Goal: Task Accomplishment & Management: Use online tool/utility

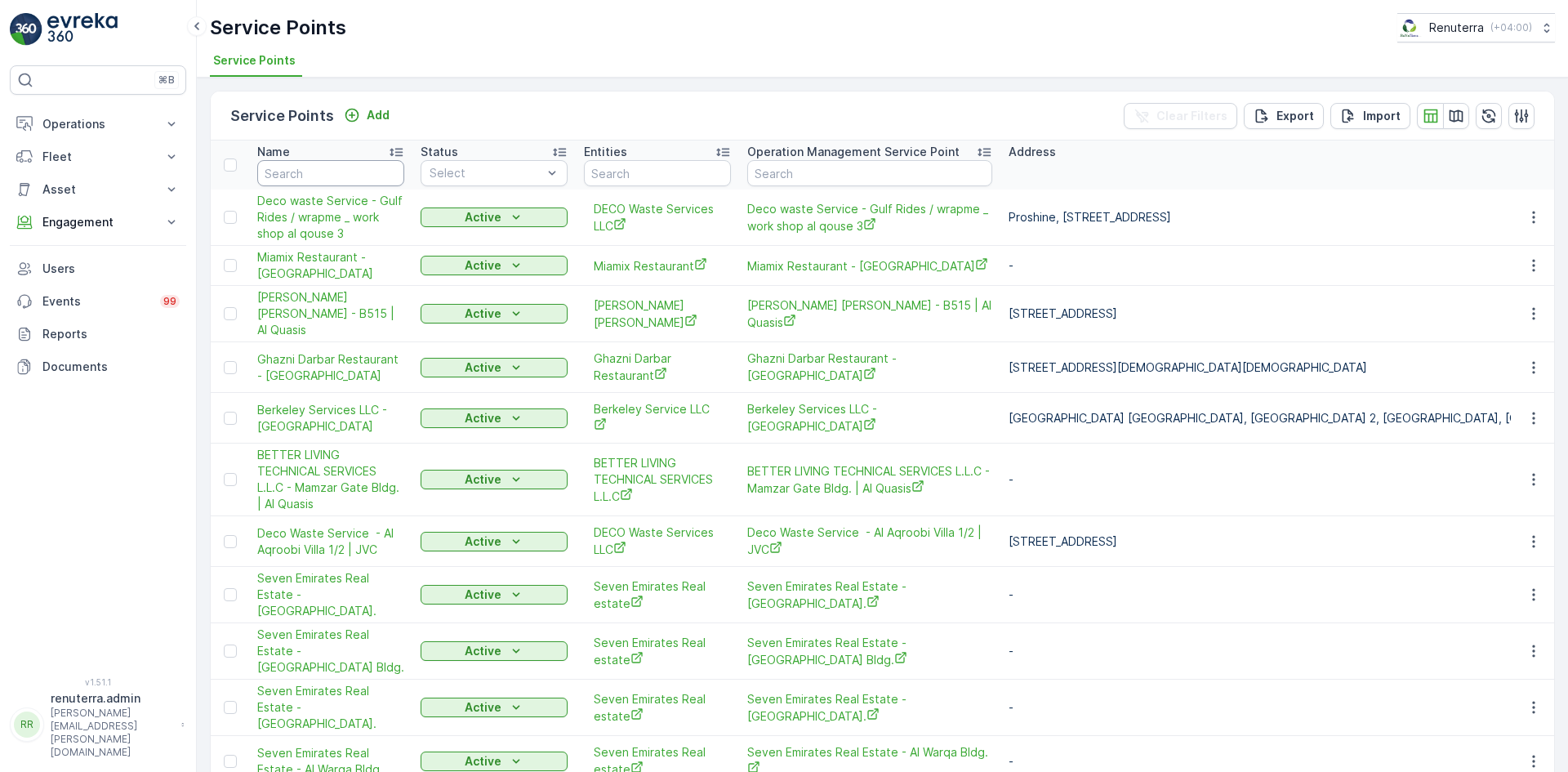
click at [323, 168] on input "text" at bounding box center [331, 173] width 147 height 26
type input "nmc"
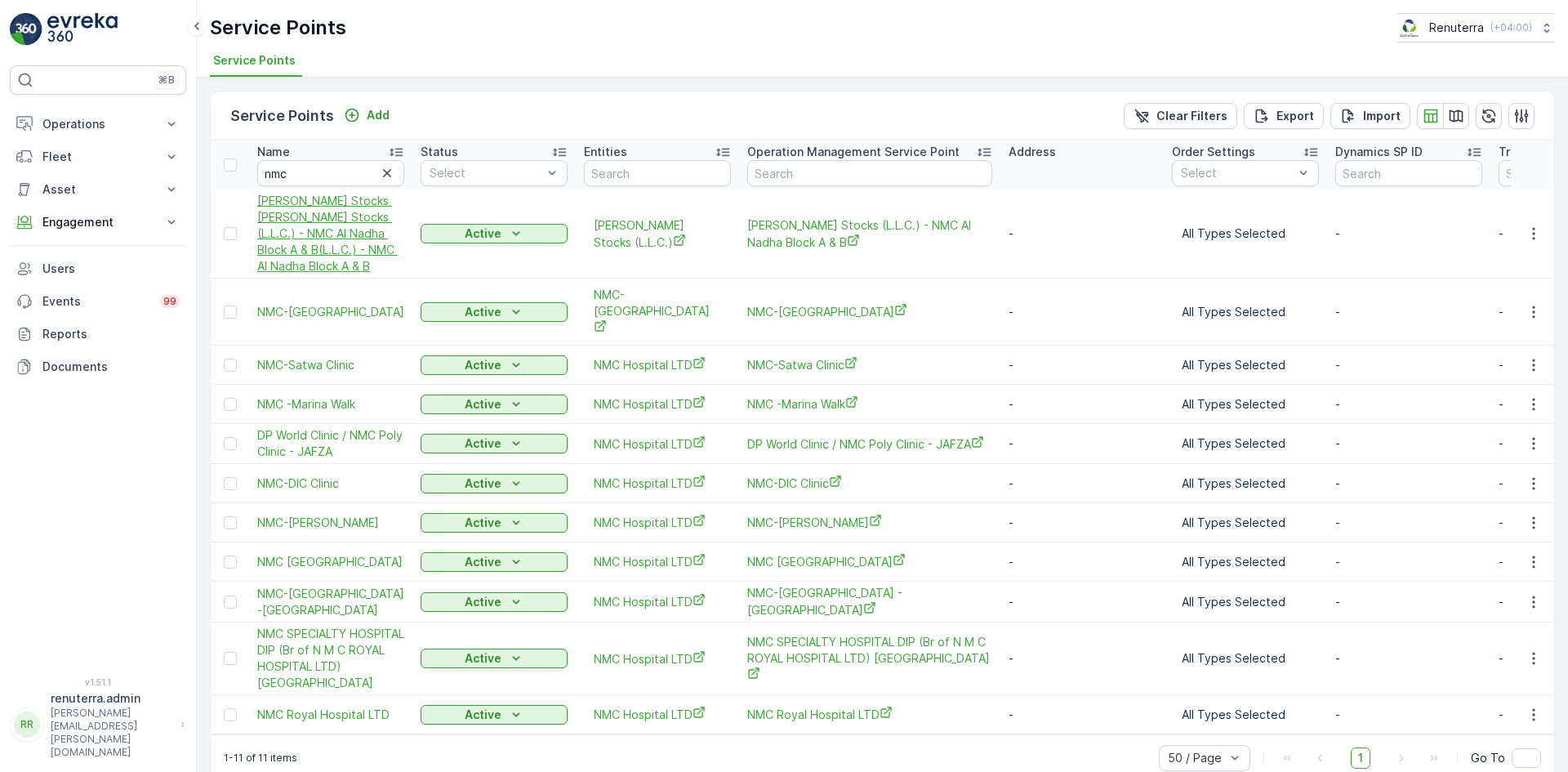
scroll to position [3, 0]
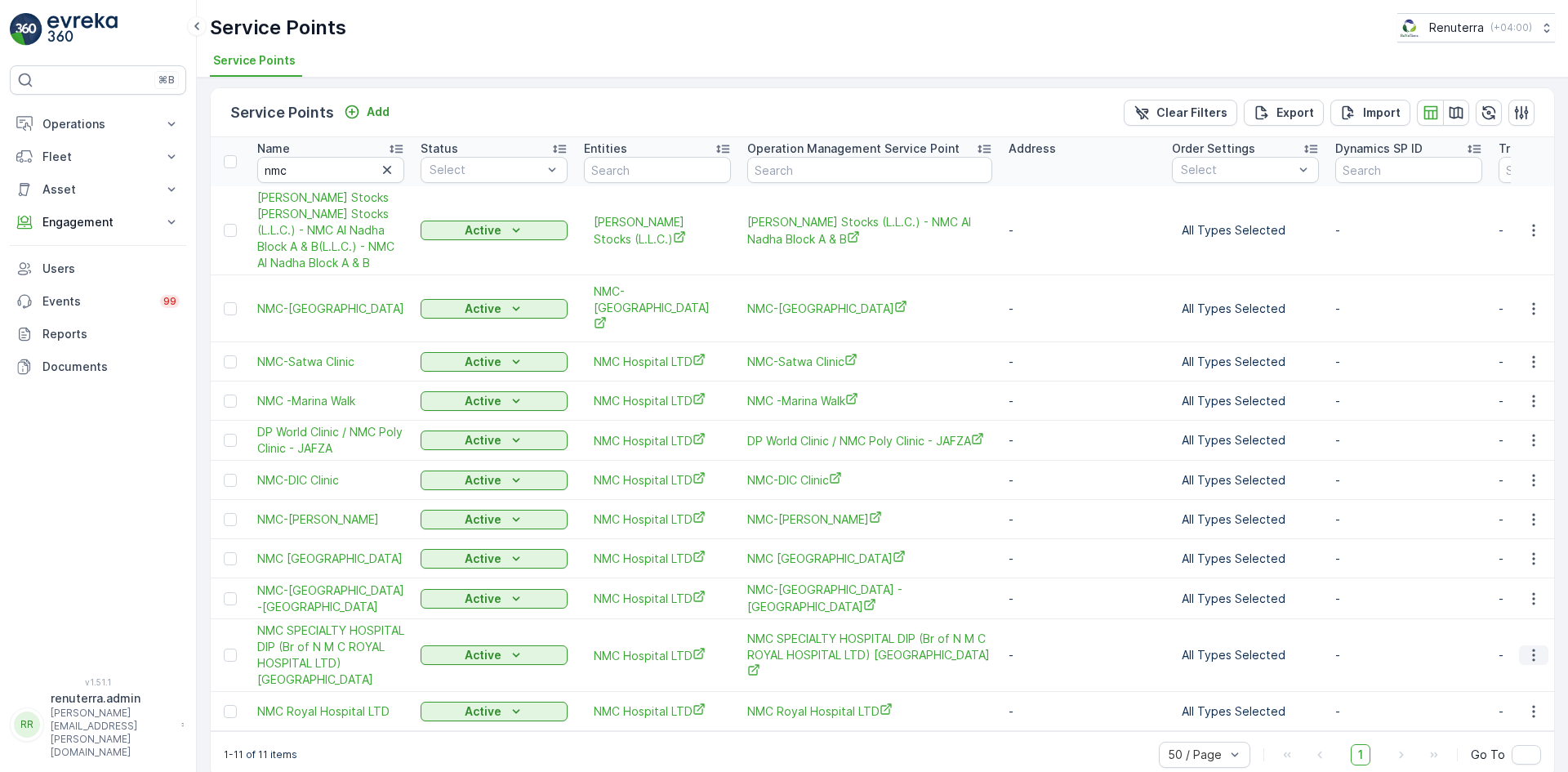
click at [1530, 647] on icon "button" at bounding box center [1534, 655] width 17 height 17
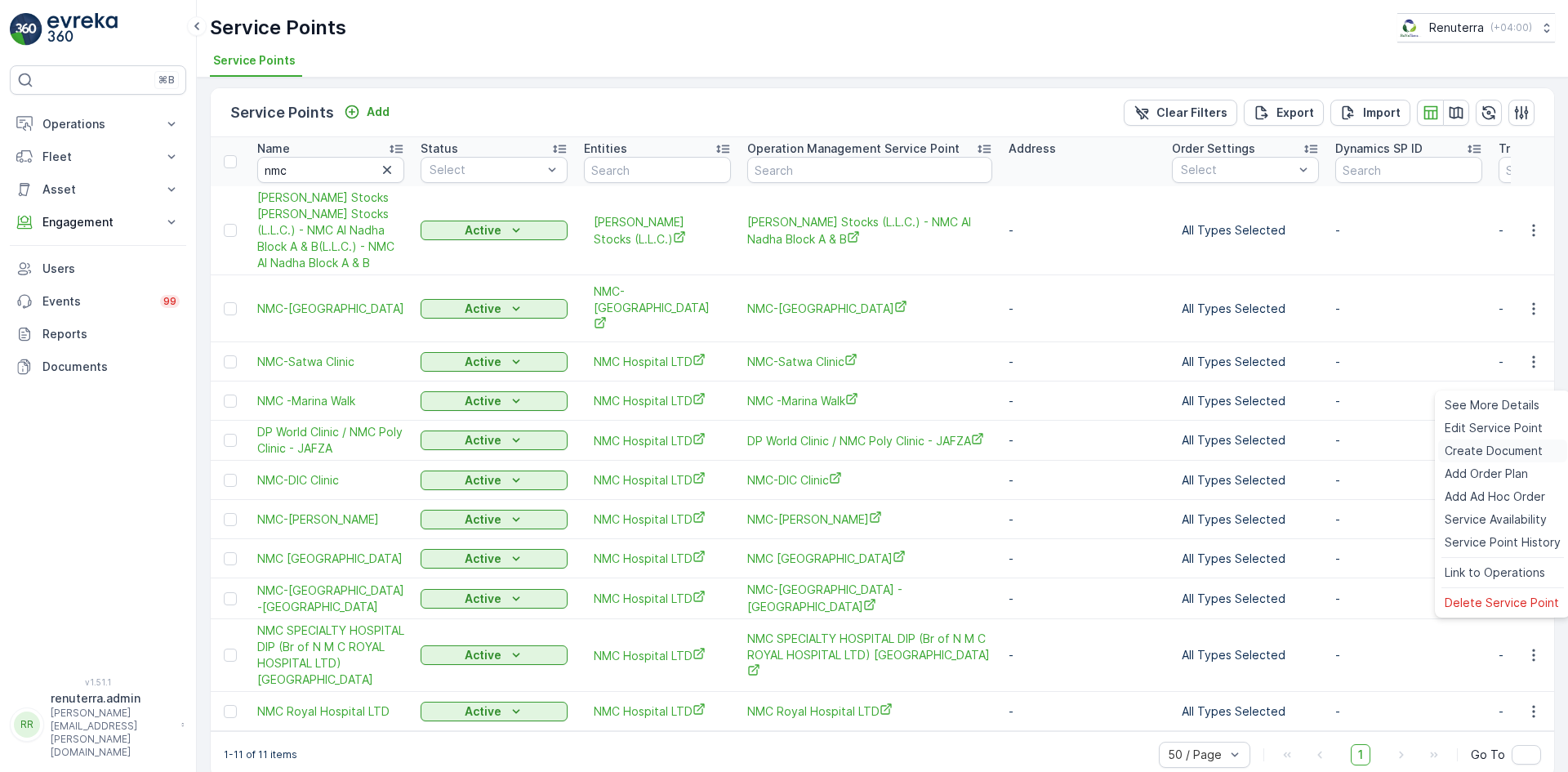
click at [1468, 446] on span "Create Document" at bounding box center [1494, 451] width 98 height 17
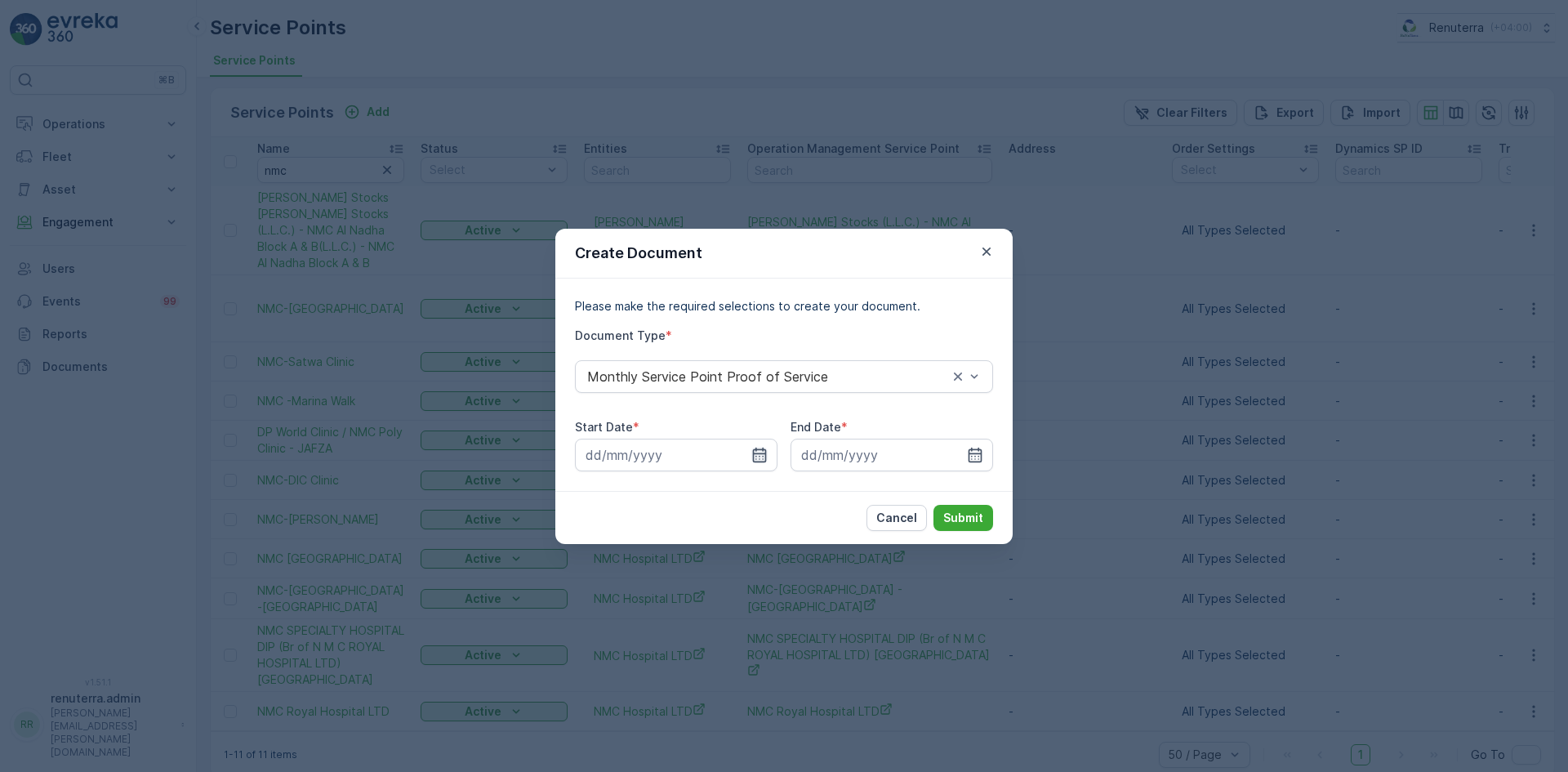
click at [762, 456] on icon "button" at bounding box center [759, 455] width 17 height 17
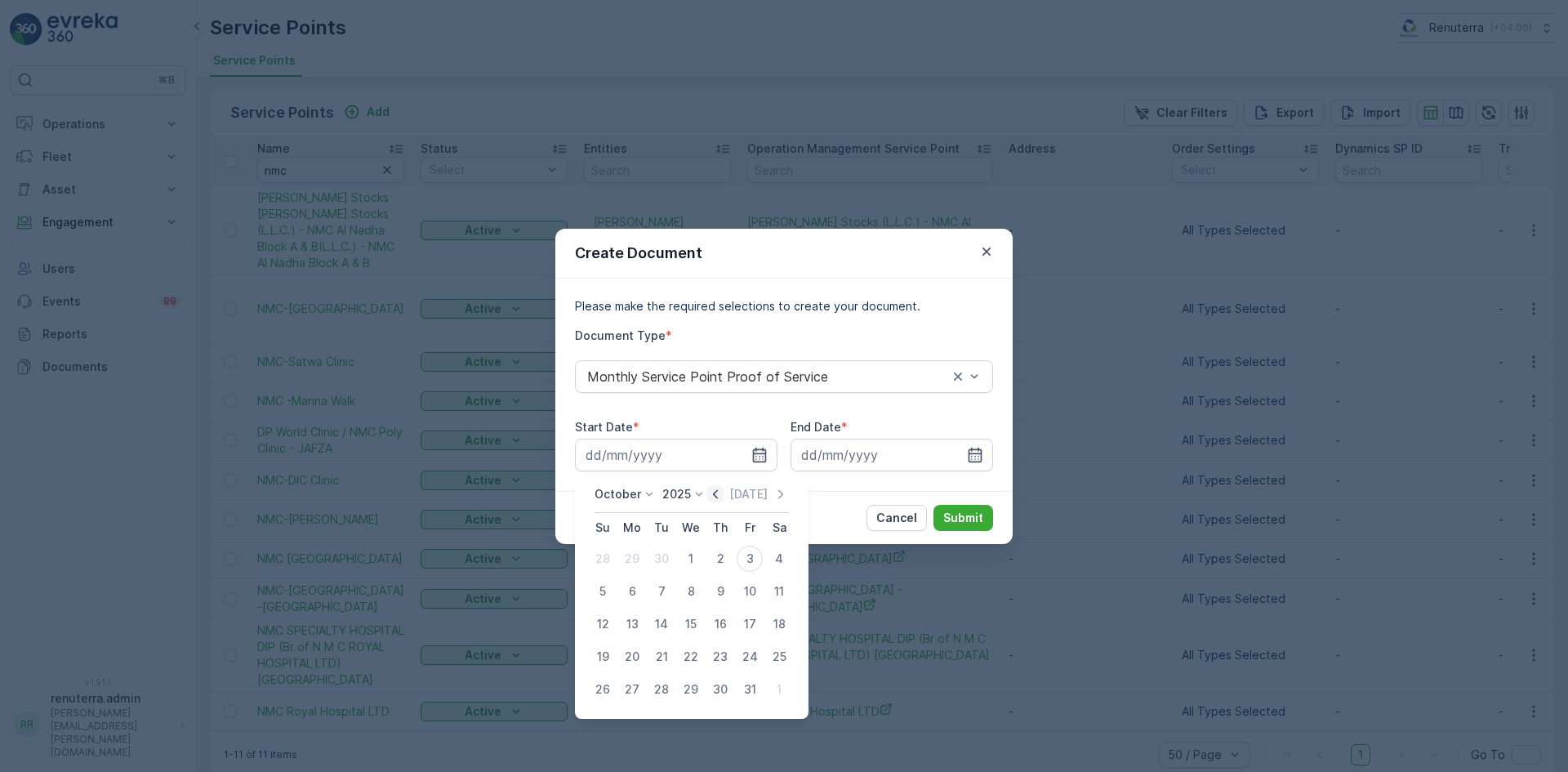
click at [722, 495] on icon "button" at bounding box center [715, 494] width 17 height 17
click at [640, 564] on div "1" at bounding box center [632, 558] width 26 height 26
type input "01.09.2025"
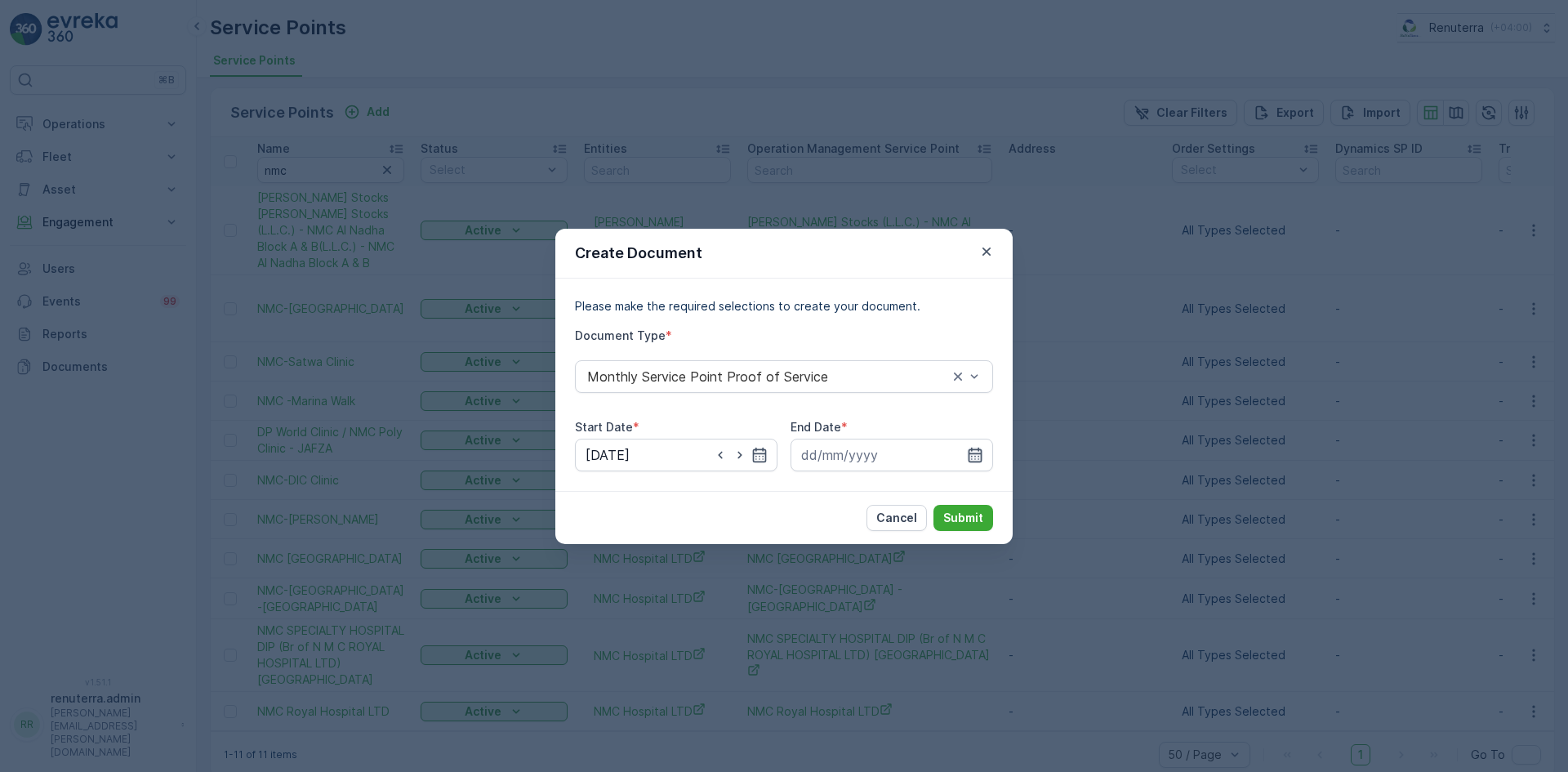
click at [978, 454] on icon "button" at bounding box center [975, 455] width 17 height 17
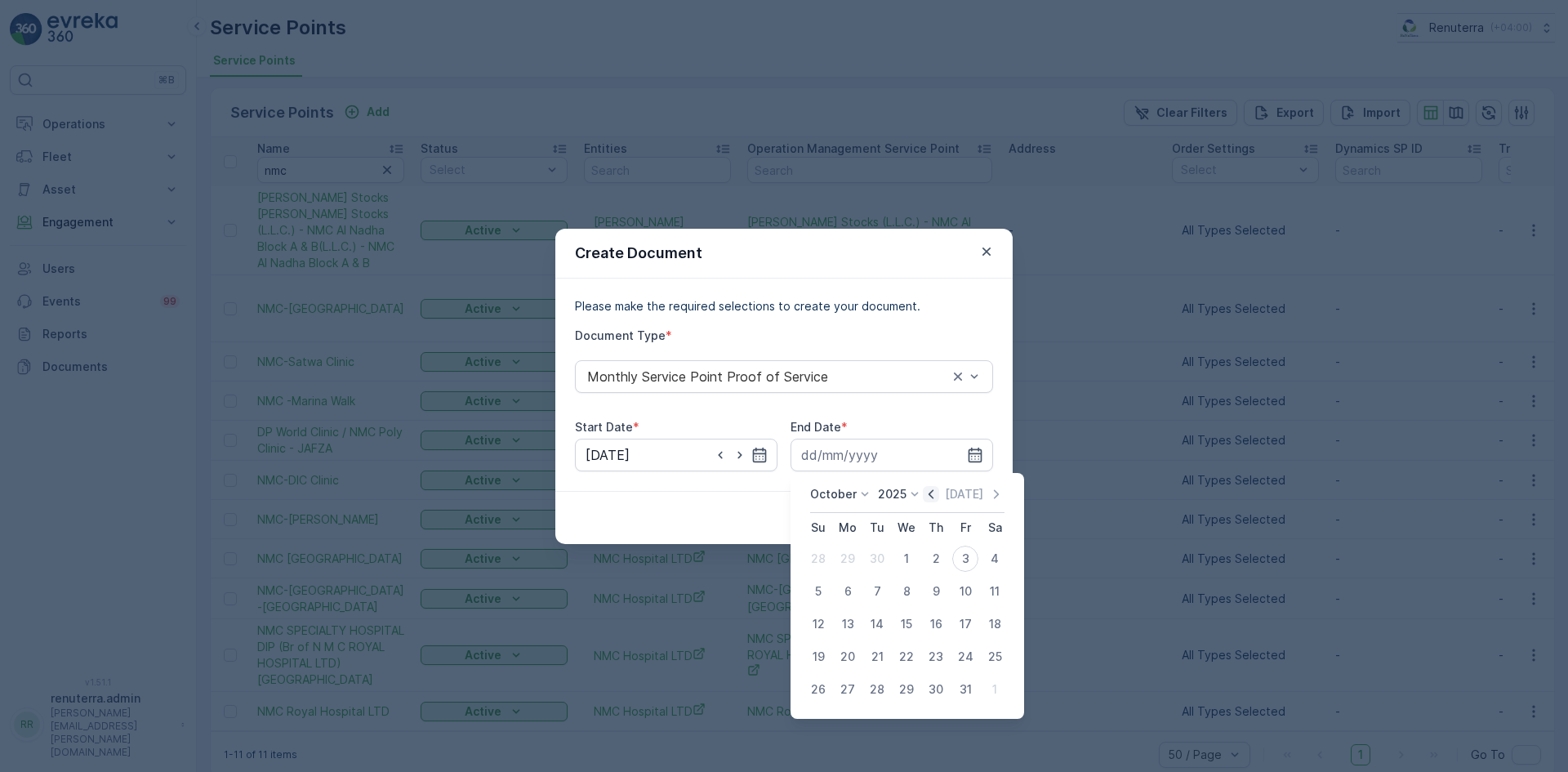
click at [926, 497] on div "October 2025 Today" at bounding box center [907, 499] width 194 height 27
click at [934, 497] on icon "button" at bounding box center [931, 494] width 17 height 17
click at [863, 694] on button "30" at bounding box center [877, 689] width 29 height 29
type input "30.09.2025"
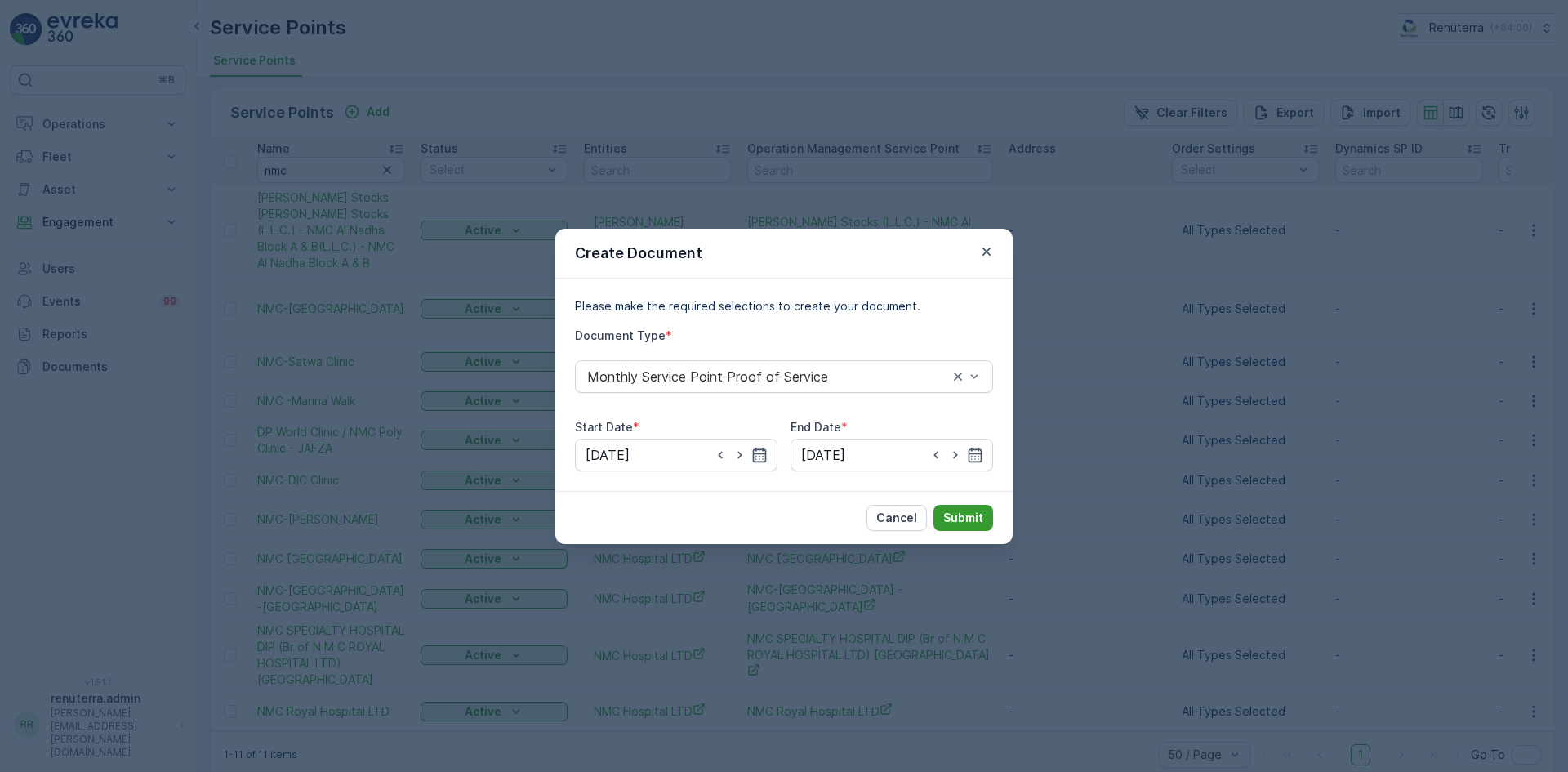
click at [966, 522] on p "Submit" at bounding box center [964, 518] width 40 height 17
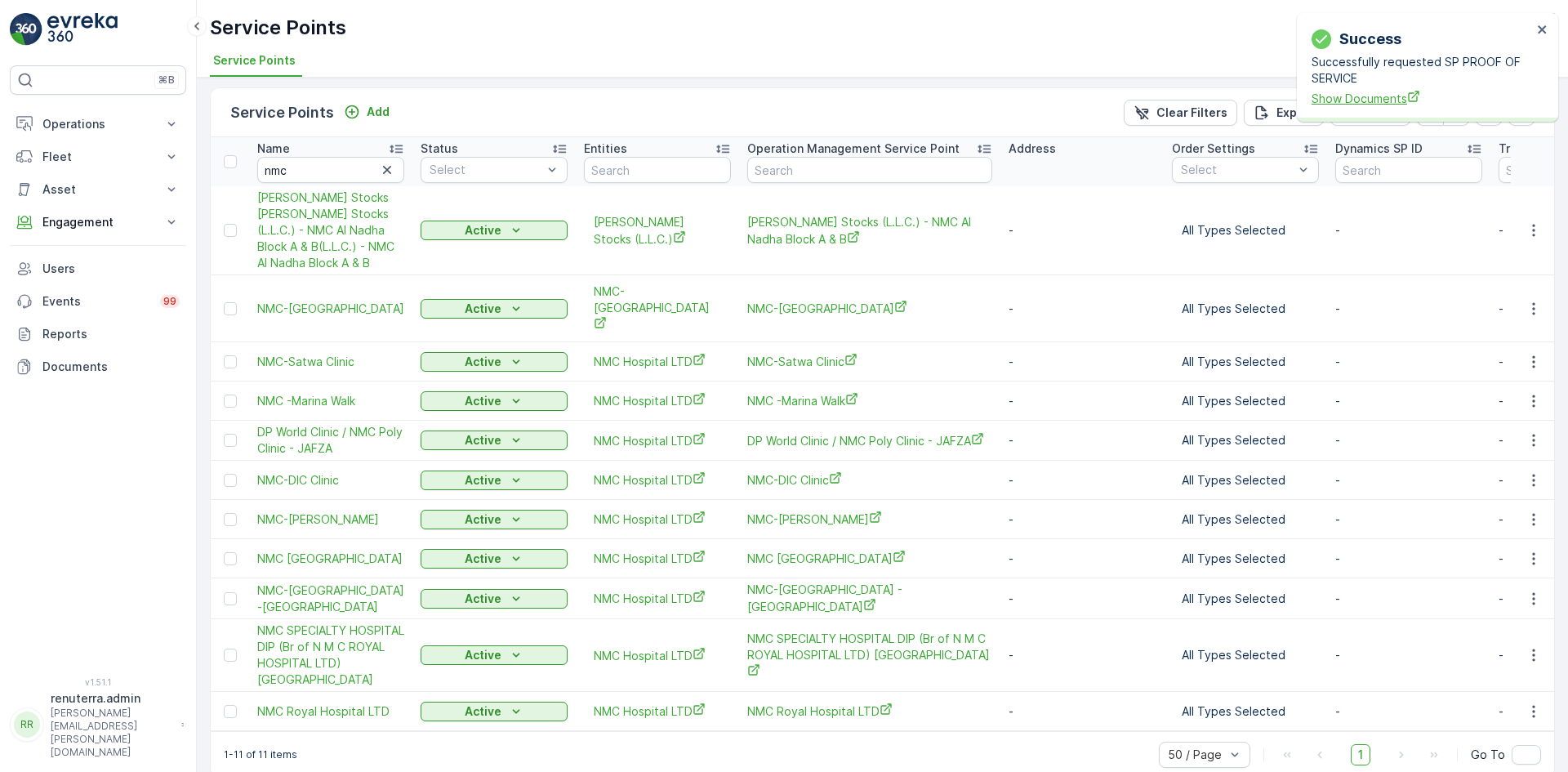
click at [1341, 100] on span "Show Documents" at bounding box center [1421, 98] width 221 height 18
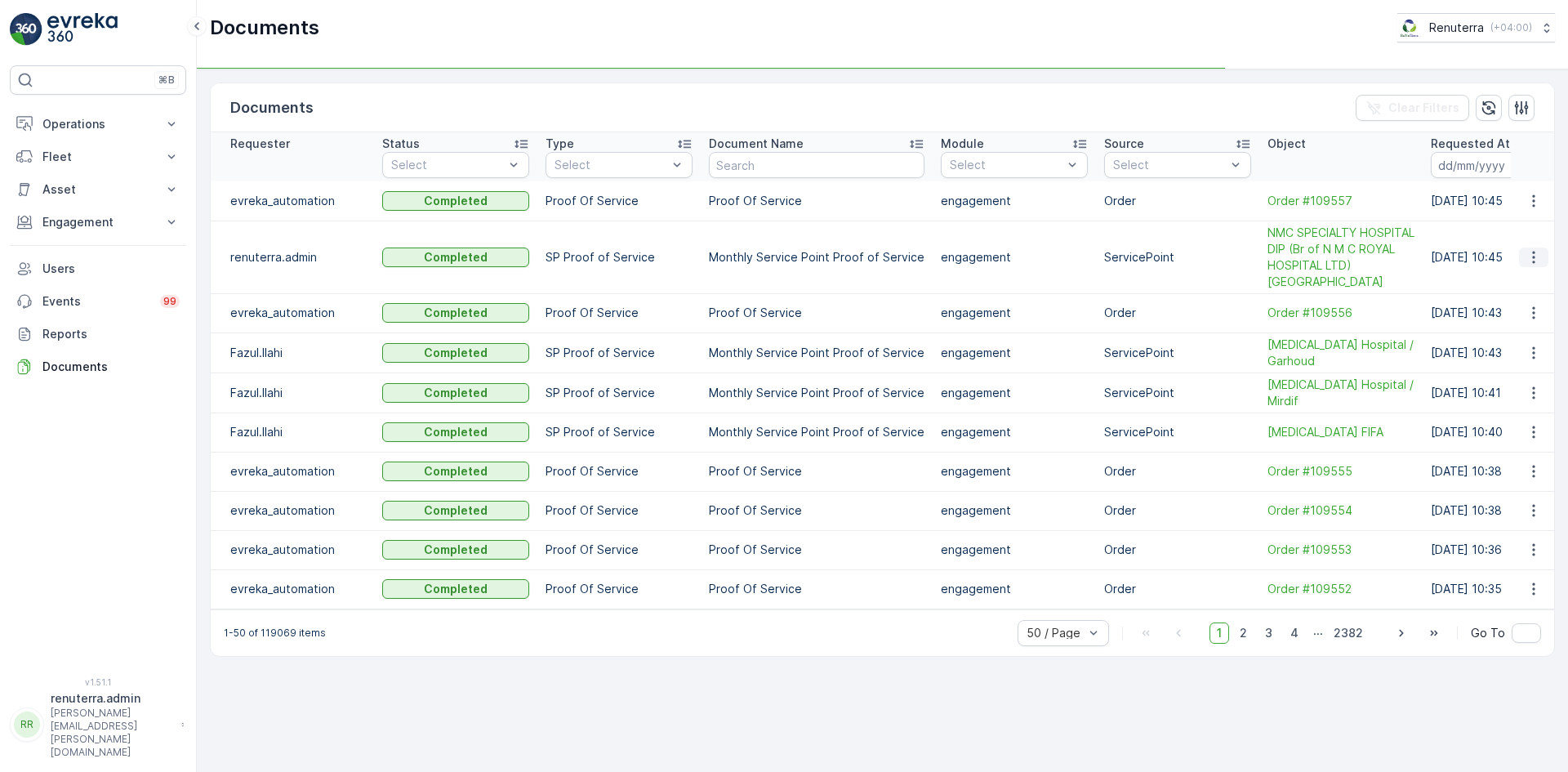
click at [1535, 260] on icon "button" at bounding box center [1534, 258] width 17 height 17
click at [1538, 276] on td at bounding box center [1532, 257] width 44 height 73
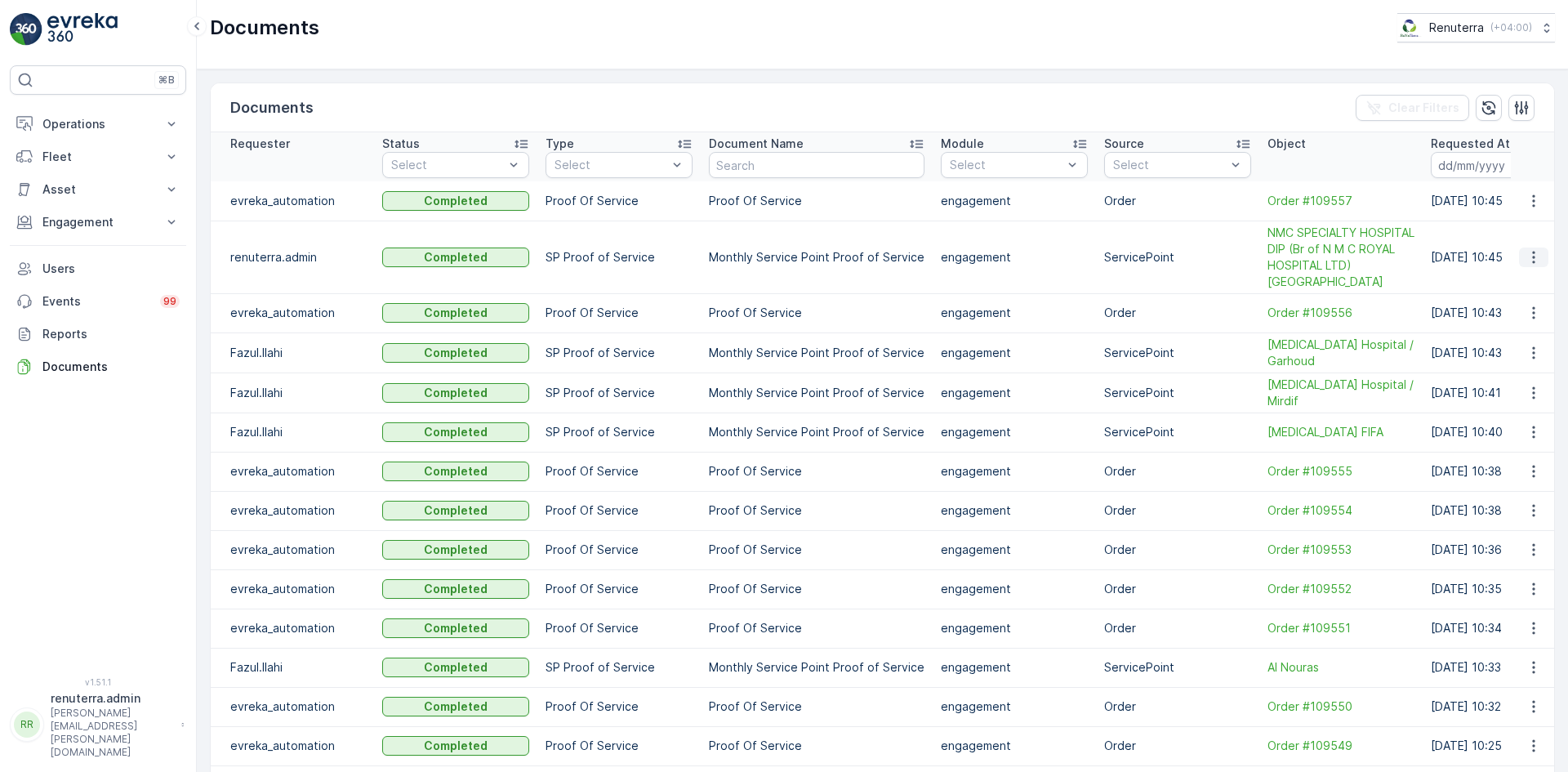
click at [1528, 258] on icon "button" at bounding box center [1534, 258] width 17 height 17
click at [1531, 281] on span "See Details" at bounding box center [1529, 282] width 63 height 17
